Goal: Use online tool/utility: Utilize a website feature to perform a specific function

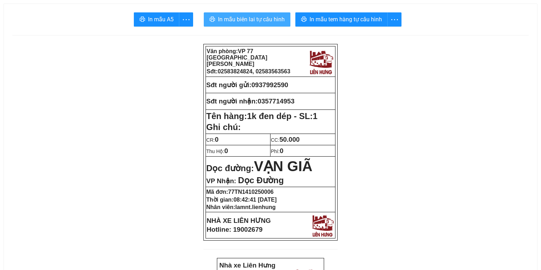
click at [237, 23] on span "In mẫu biên lai tự cấu hình" at bounding box center [251, 19] width 67 height 9
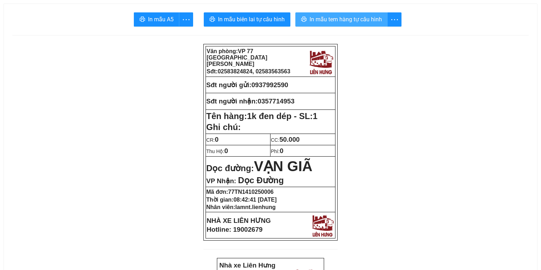
click at [303, 15] on button "In mẫu tem hàng tự cấu hình" at bounding box center [341, 19] width 92 height 14
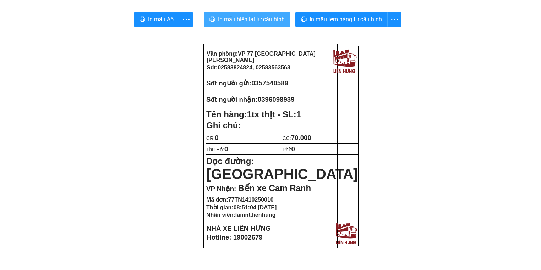
click at [235, 18] on span "In mẫu biên lai tự cấu hình" at bounding box center [251, 19] width 67 height 9
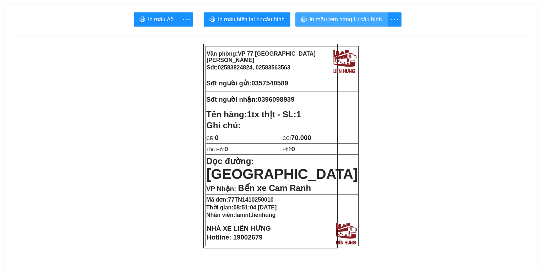
click at [322, 16] on span "In mẫu tem hàng tự cấu hình" at bounding box center [345, 19] width 72 height 9
